Goal: Task Accomplishment & Management: Complete application form

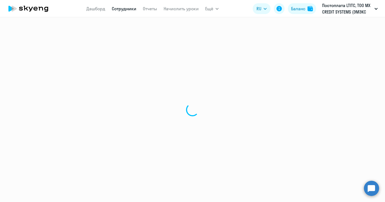
select select "30"
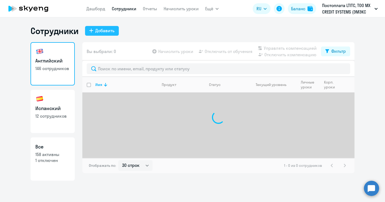
click at [105, 29] on div "Добавить" at bounding box center [104, 30] width 19 height 6
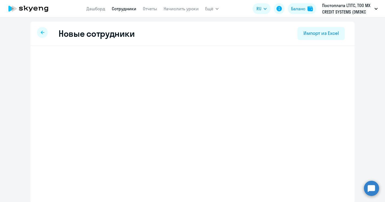
select select "english_adult_not_native_speaker"
select select "3"
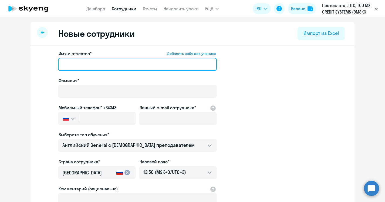
click at [86, 59] on input "Имя и отчество* Добавить себя как ученика" at bounding box center [137, 64] width 159 height 13
paste input "[PERSON_NAME]"
click at [88, 64] on input "[PERSON_NAME]" at bounding box center [137, 64] width 159 height 13
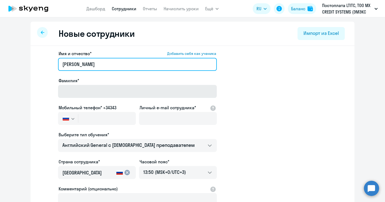
type input "[PERSON_NAME]"
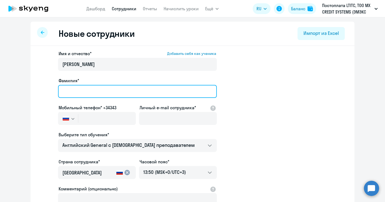
click at [88, 88] on input "Фамилия*" at bounding box center [137, 91] width 159 height 13
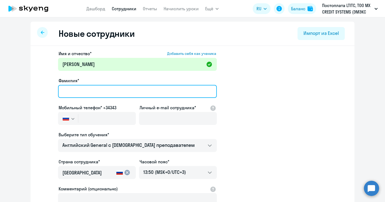
paste input "[PERSON_NAME]"
type input "[PERSON_NAME]"
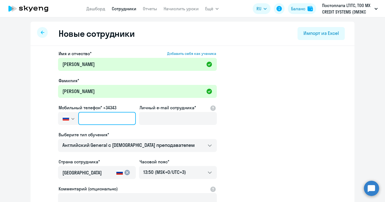
click at [120, 117] on input "text" at bounding box center [106, 118] width 57 height 13
paste input "[PHONE_NUMBER]"
type input "[PHONE_NUMBER]"
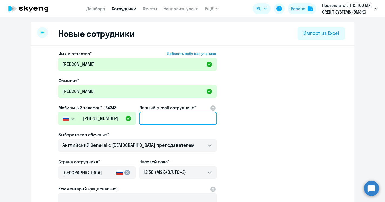
click at [170, 120] on input "Личный e-mail сотрудника*" at bounding box center [178, 118] width 78 height 13
paste input "[PERSON_NAME][EMAIL_ADDRESS][DOMAIN_NAME]"
type input "[PERSON_NAME][EMAIL_ADDRESS][DOMAIN_NAME]"
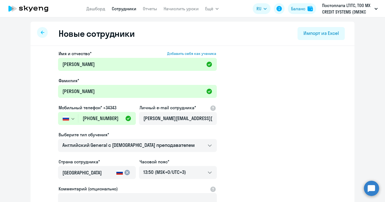
click at [222, 143] on app-new-student-form "Имя и отчество* Добавить себя как ученика [PERSON_NAME]* [PERSON_NAME] телефон*…" at bounding box center [192, 146] width 307 height 192
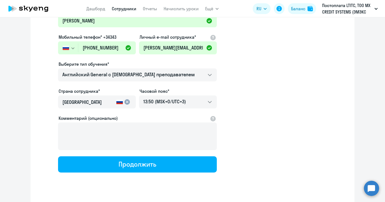
scroll to position [79, 0]
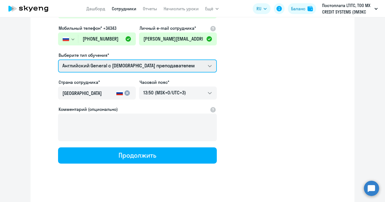
click at [176, 66] on select "Английский General с русскоговорящим преподавателем Английский General с [DEMOG…" at bounding box center [137, 65] width 159 height 13
select select "english_adult_not_native_speaker_premium"
click at [58, 59] on select "Английский General с русскоговорящим преподавателем Английский General с [DEMOG…" at bounding box center [137, 65] width 159 height 13
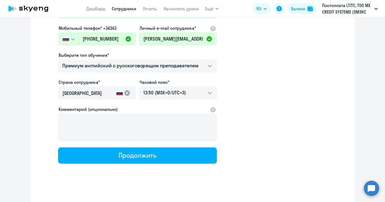
click at [98, 90] on input "[GEOGRAPHIC_DATA]" at bounding box center [88, 93] width 52 height 7
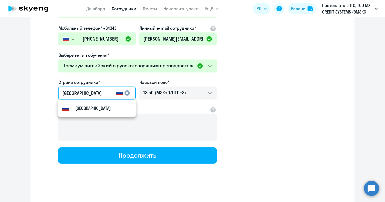
drag, startPoint x: 94, startPoint y: 94, endPoint x: -2, endPoint y: 90, distance: 95.8
click at [0, 90] on html "[PERSON_NAME] Отчеты Начислить уроки Ещё Дашборд Сотрудники Отчеты Начислить ур…" at bounding box center [192, 101] width 385 height 202
click at [108, 113] on mat-option "[GEOGRAPHIC_DATA]" at bounding box center [97, 107] width 78 height 13
type input "[GEOGRAPHIC_DATA]"
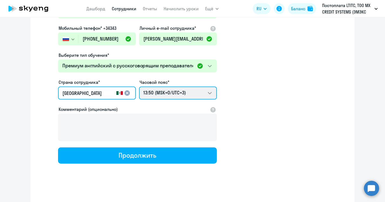
click at [175, 94] on select "23:50 (MSK-14/UTC-11) 00:50 (MSK-13/UTC-10) 01:50 (MSK-12/UTC-9) 02:50 (MSK-11/…" at bounding box center [178, 92] width 78 height 13
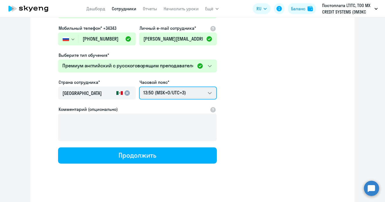
select select "-6"
click at [139, 86] on select "23:50 (MSK-14/UTC-11) 00:50 (MSK-13/UTC-10) 01:50 (MSK-12/UTC-9) 02:50 (MSK-11/…" at bounding box center [178, 92] width 78 height 13
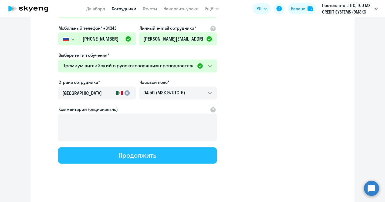
click at [154, 162] on button "Продолжить" at bounding box center [137, 155] width 159 height 16
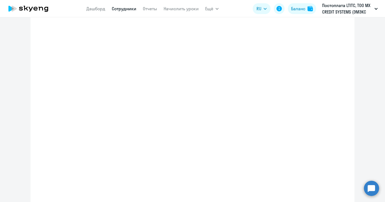
scroll to position [110, 0]
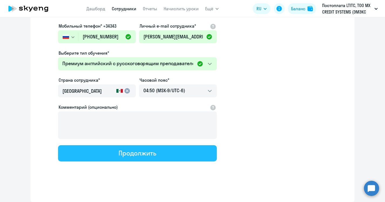
select select "english_adult_not_native_speaker_premium"
select select "-6"
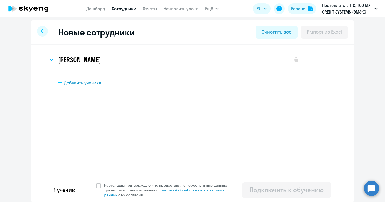
scroll to position [0, 0]
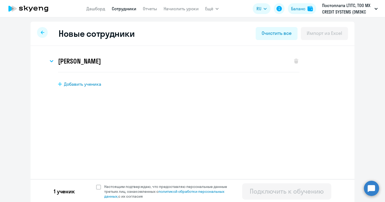
click at [79, 81] on span "Добавить ученика" at bounding box center [82, 84] width 37 height 6
select select "english_adult_not_native_speaker"
select select "3"
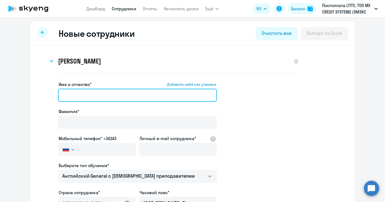
click at [90, 89] on input "Имя и отчество* Добавить себя как ученика" at bounding box center [137, 95] width 159 height 13
paste input "[PERSON_NAME]"
click at [85, 93] on input "[PERSON_NAME]" at bounding box center [137, 95] width 159 height 13
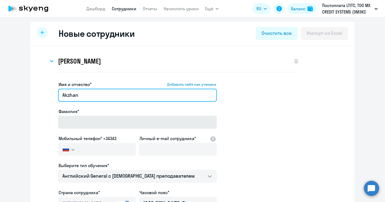
type input "Akzhan"
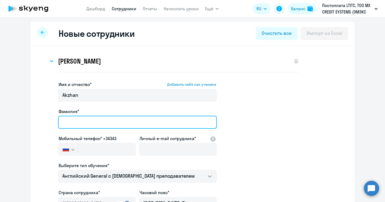
click at [89, 119] on input "Фамилия*" at bounding box center [137, 121] width 159 height 13
paste input "Uali"
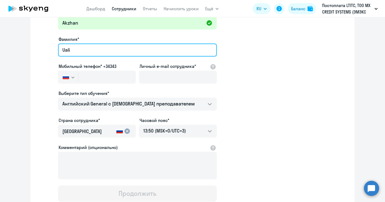
scroll to position [72, 0]
type input "Uali"
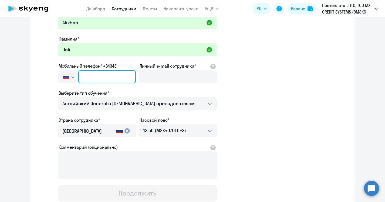
click at [89, 73] on input "text" at bounding box center [106, 76] width 57 height 13
paste input "[PHONE_NUMBER]"
type input "[PHONE_NUMBER]"
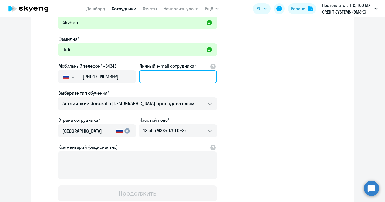
click at [173, 75] on input "Личный e-mail сотрудника*" at bounding box center [178, 76] width 78 height 13
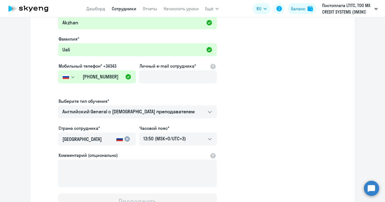
click at [74, 79] on button "button" at bounding box center [68, 76] width 20 height 13
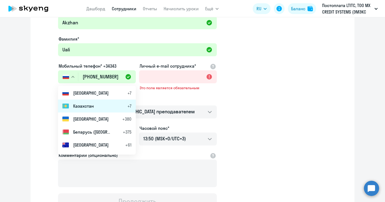
click at [78, 103] on span "Казахстан" at bounding box center [83, 106] width 21 height 6
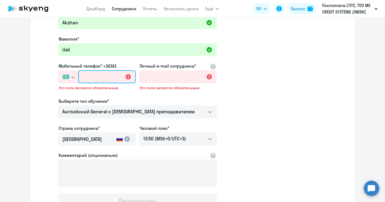
click at [92, 78] on input "text" at bounding box center [106, 76] width 57 height 13
paste input "[PHONE_NUMBER]"
type input "[PHONE_NUMBER]"
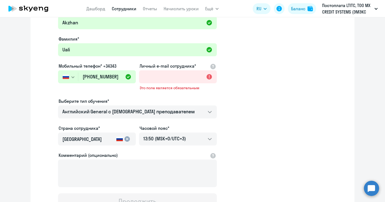
click at [92, 90] on div "Имя и отчество* Добавить себя как ученика [PERSON_NAME]* Uali Мобильный телефон…" at bounding box center [137, 109] width 159 height 200
click at [168, 71] on input "Личный e-mail сотрудника*" at bounding box center [178, 76] width 78 height 13
paste input "[EMAIL_ADDRESS][DOMAIN_NAME]"
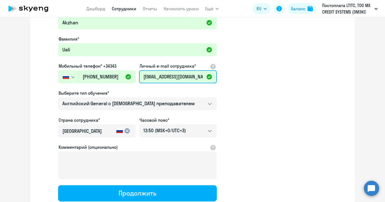
scroll to position [112, 0]
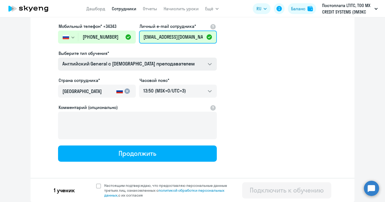
type input "[EMAIL_ADDRESS][DOMAIN_NAME]"
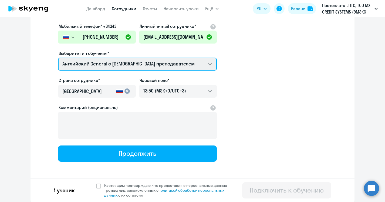
click at [111, 66] on select "Английский General с русскоговорящим преподавателем Английский General с [DEMOG…" at bounding box center [137, 63] width 159 height 13
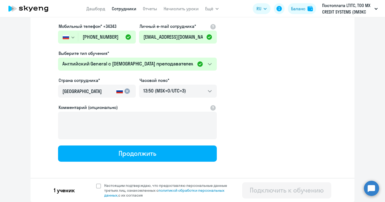
click at [115, 91] on div "cancel" at bounding box center [123, 91] width 16 height 6
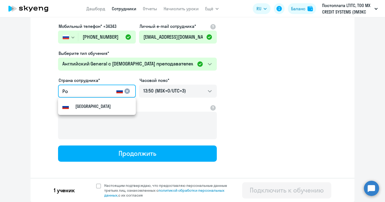
type input "Р"
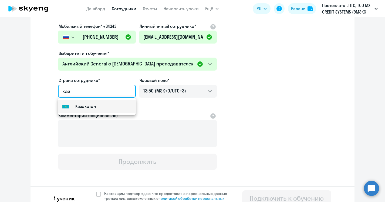
click at [107, 109] on mat-option "Flag of [GEOGRAPHIC_DATA] [GEOGRAPHIC_DATA]" at bounding box center [97, 106] width 78 height 13
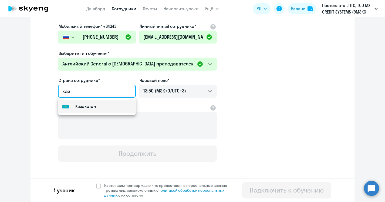
type input "Казахстан"
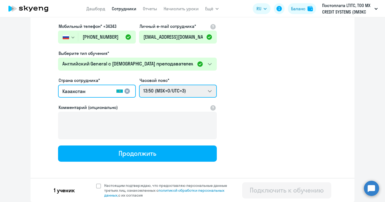
click at [162, 90] on select "23:50 (MSK-14/UTC-11) 00:50 (MSK-13/UTC-10) 01:50 (MSK-12/UTC-9) 02:50 (MSK-11/…" at bounding box center [178, 90] width 78 height 13
select select "5"
click at [139, 84] on select "23:50 (MSK-14/UTC-11) 00:50 (MSK-13/UTC-10) 01:50 (MSK-12/UTC-9) 02:50 (MSK-11/…" at bounding box center [178, 90] width 78 height 13
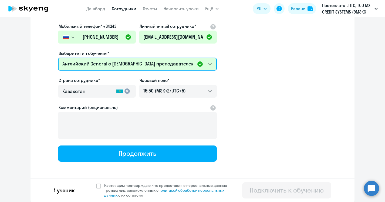
click at [155, 62] on select "Английский General с русскоговорящим преподавателем Английский General с [DEMOG…" at bounding box center [137, 63] width 159 height 13
select select "english_adult_not_native_speaker_premium"
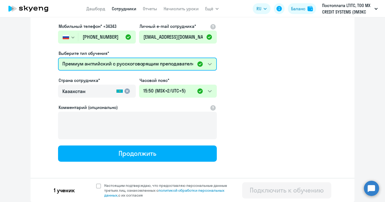
click at [58, 57] on select "Английский General с русскоговорящим преподавателем Английский General с [DEMOG…" at bounding box center [137, 63] width 159 height 13
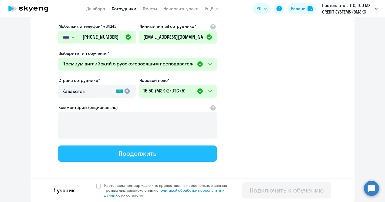
click at [132, 155] on div "Продолжить" at bounding box center [137, 153] width 38 height 9
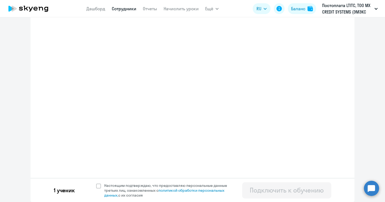
select select "english_adult_not_native_speaker_premium"
select select "5"
select select "english_adult_not_native_speaker_premium"
select select "-6"
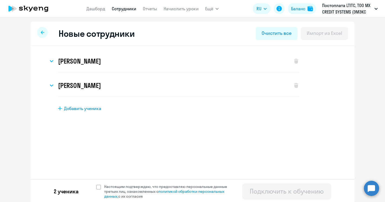
scroll to position [1, 0]
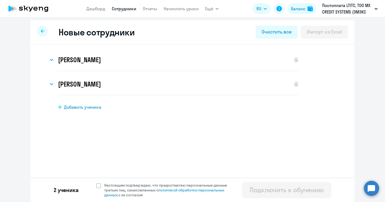
click at [137, 181] on div "2 ученика Настоящим подтверждаю, что предоставляю персональные данные третьих л…" at bounding box center [192, 189] width 324 height 24
click at [134, 187] on span "Настоящим подтверждаю, что предоставляю персональные данные третьих лиц, ознако…" at bounding box center [168, 189] width 129 height 15
click at [96, 182] on input "Настоящим подтверждаю, что предоставляю персональные данные третьих лиц, ознако…" at bounding box center [96, 182] width 0 height 0
checkbox input "true"
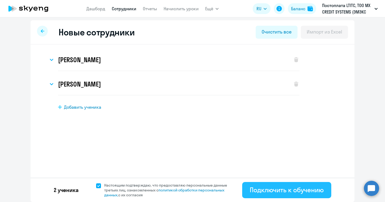
click at [272, 185] on div "Подключить к обучению" at bounding box center [287, 189] width 74 height 9
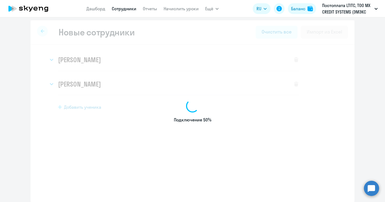
select select "english_adult_not_native_speaker"
select select "3"
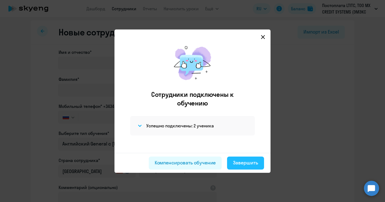
click at [246, 163] on div "Завершить" at bounding box center [245, 162] width 25 height 7
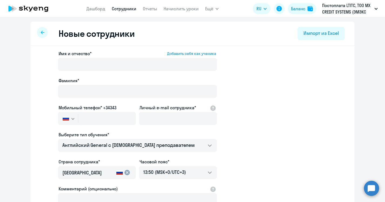
select select "30"
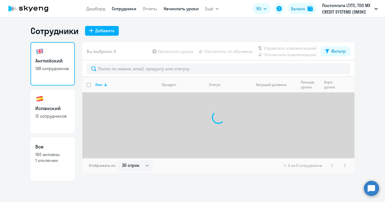
click at [175, 11] on link "Начислить уроки" at bounding box center [181, 8] width 35 height 5
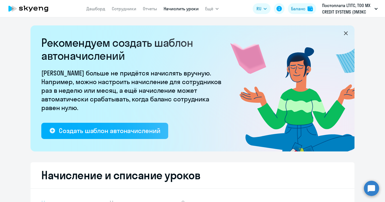
select select "10"
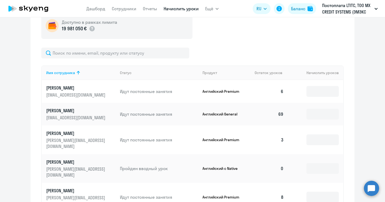
scroll to position [191, 0]
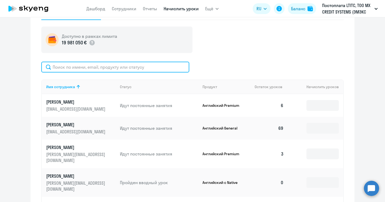
click at [98, 70] on input "text" at bounding box center [115, 67] width 148 height 11
type input "п"
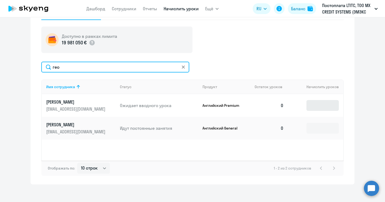
type input "гео"
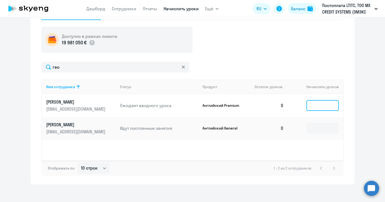
click at [322, 104] on input at bounding box center [322, 105] width 32 height 11
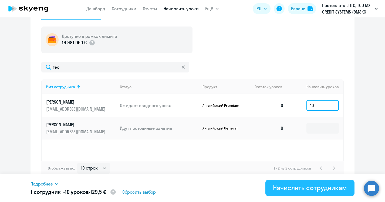
type input "10"
click at [311, 190] on div "Начислить сотрудникам" at bounding box center [310, 187] width 74 height 9
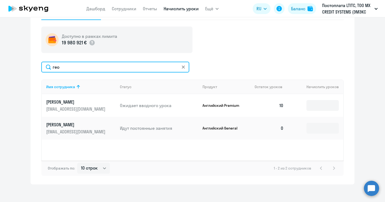
click at [64, 66] on input "гео" at bounding box center [115, 67] width 148 height 11
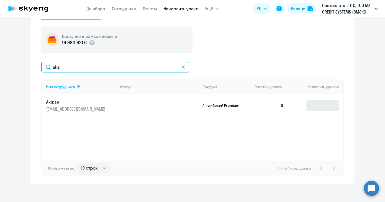
type input "akz"
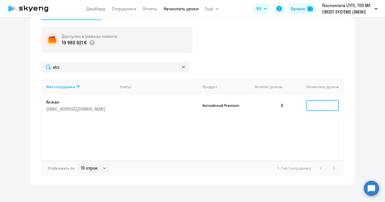
click at [310, 105] on input at bounding box center [322, 105] width 32 height 11
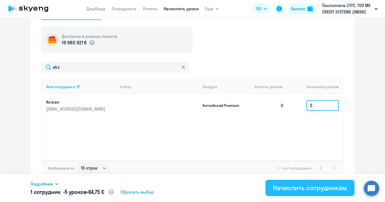
type input "5"
click at [308, 191] on div "Начислить сотрудникам" at bounding box center [310, 187] width 74 height 9
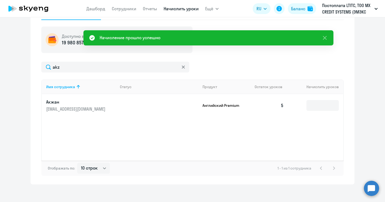
click at [64, 104] on p "Акжан" at bounding box center [76, 102] width 60 height 6
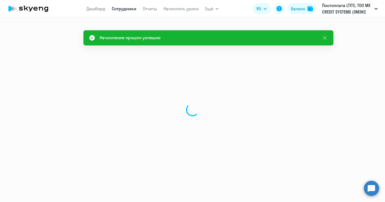
select select "english"
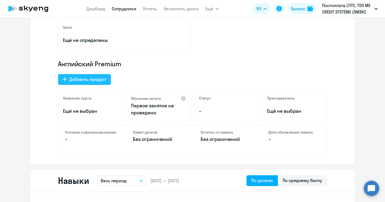
click at [95, 79] on div "Добавить продукт" at bounding box center [87, 79] width 37 height 6
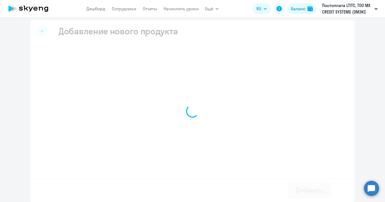
scroll to position [1, 0]
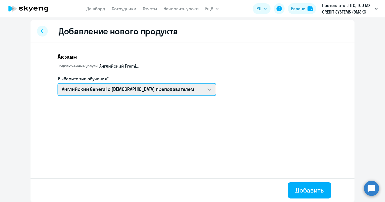
click at [107, 93] on select "Английский General с русскоговорящим преподавателем Английский General с [DEMOG…" at bounding box center [136, 89] width 159 height 13
select select "spanish_adult_not_native_speaker_premium"
click at [57, 83] on select "Английский General с русскоговорящим преподавателем Английский General с [DEMOG…" at bounding box center [136, 89] width 159 height 13
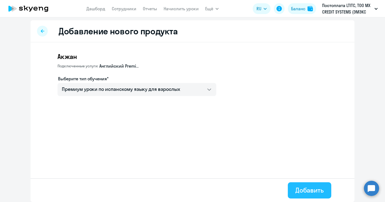
click at [308, 188] on div "Добавить" at bounding box center [309, 189] width 28 height 9
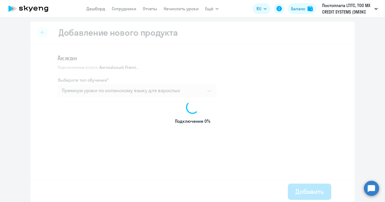
select select "english"
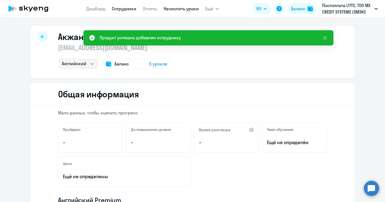
click at [195, 7] on link "Начислить уроки" at bounding box center [181, 8] width 35 height 5
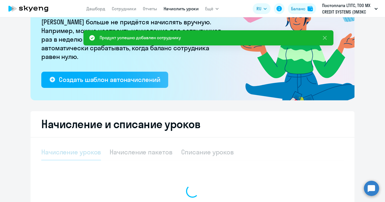
select select "10"
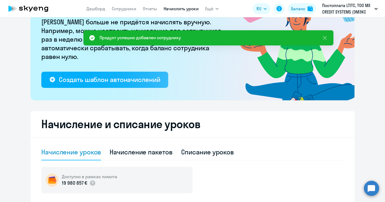
scroll to position [73, 0]
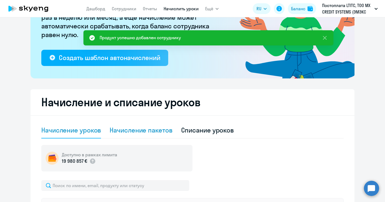
click at [164, 128] on div "Начисление пакетов" at bounding box center [141, 129] width 63 height 9
select select "10"
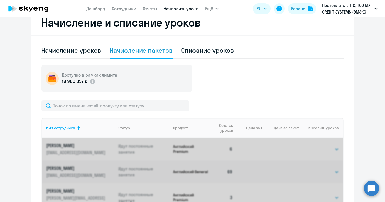
scroll to position [153, 0]
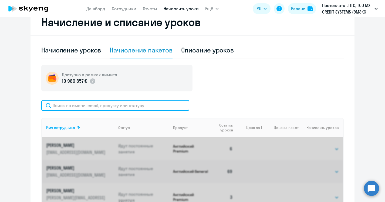
click at [139, 106] on input "text" at bounding box center [115, 105] width 148 height 11
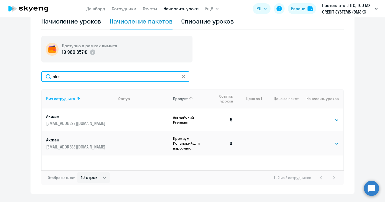
scroll to position [184, 0]
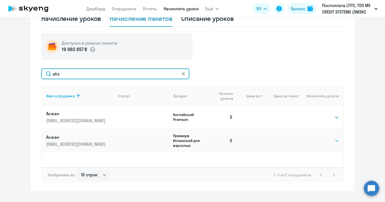
type input "akz"
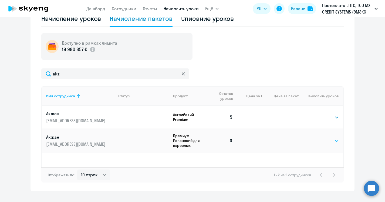
click at [322, 140] on select "Выбрать 4 8 16 32 64 96 128" at bounding box center [328, 140] width 22 height 6
select select "8"
click at [317, 137] on select "Выбрать 4 8 16 32 64 96 128" at bounding box center [328, 140] width 22 height 6
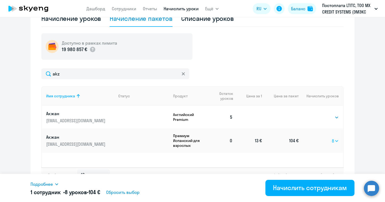
click at [323, 183] on div "Начислить сотрудникам" at bounding box center [310, 187] width 74 height 9
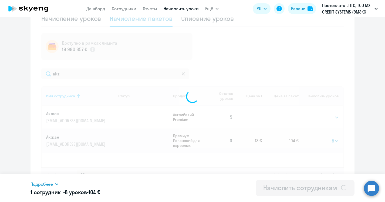
select select
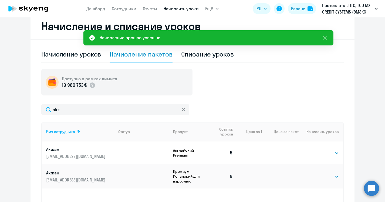
scroll to position [146, 0]
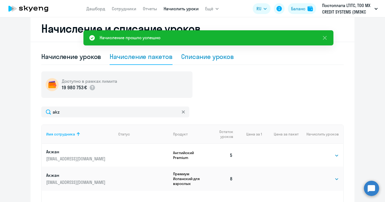
click at [200, 56] on div "Списание уроков" at bounding box center [207, 56] width 53 height 9
select select "10"
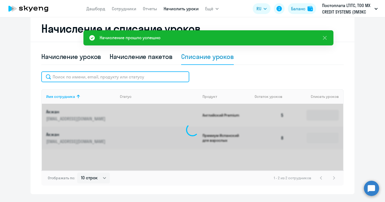
click at [109, 78] on input "text" at bounding box center [115, 76] width 148 height 11
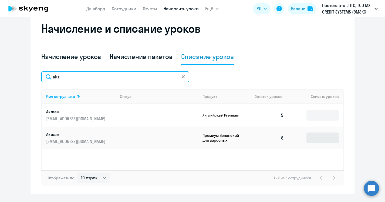
type input "akz"
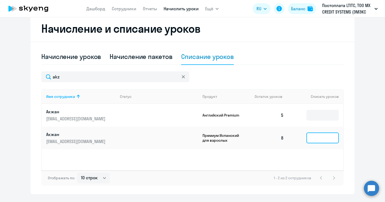
click at [327, 135] on input at bounding box center [322, 137] width 32 height 11
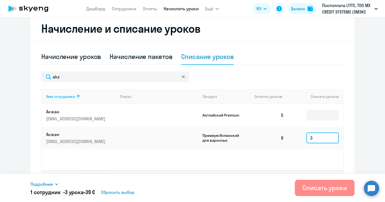
type input "3"
click at [322, 185] on div "Списать уроки" at bounding box center [324, 187] width 45 height 9
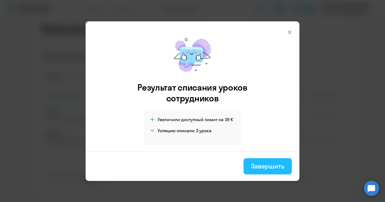
click at [261, 164] on div "Завершить" at bounding box center [267, 165] width 33 height 9
